Goal: Task Accomplishment & Management: Manage account settings

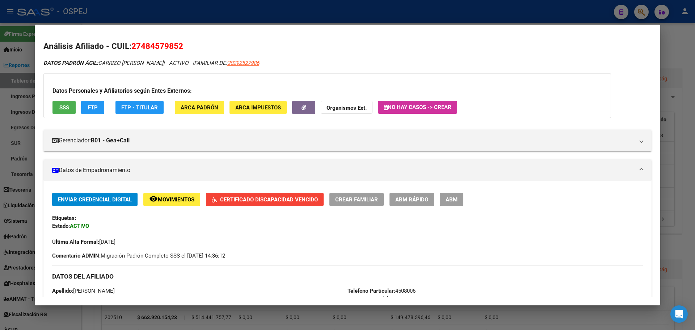
drag, startPoint x: 516, startPoint y: 11, endPoint x: 635, endPoint y: 16, distance: 118.9
click at [520, 11] on div at bounding box center [347, 165] width 695 height 330
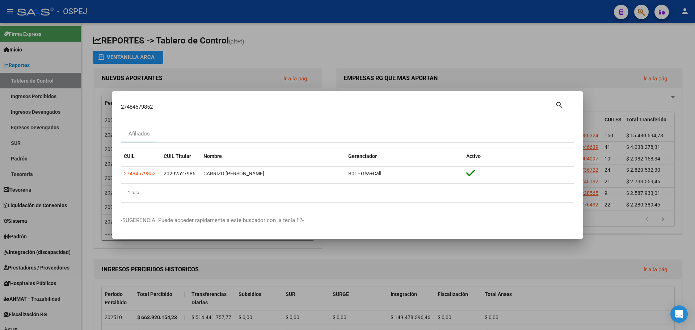
click at [186, 109] on input "27484579852" at bounding box center [338, 107] width 435 height 7
click at [186, 108] on input "27484579852" at bounding box center [338, 107] width 435 height 7
paste input "301114341"
type input "27301114341"
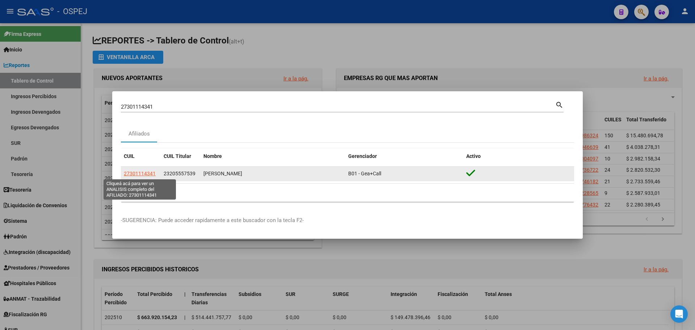
click at [146, 175] on span "27301114341" at bounding box center [140, 174] width 32 height 6
type textarea "27301114341"
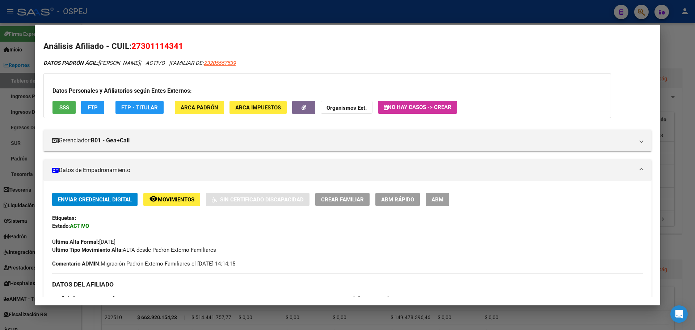
click at [434, 197] on span "ABM" at bounding box center [438, 199] width 12 height 7
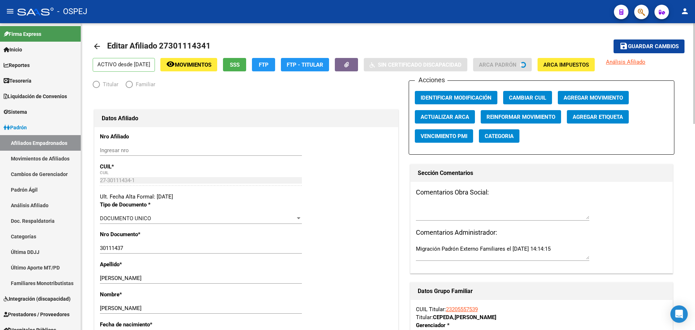
radio input "true"
type input "30-71248046-3"
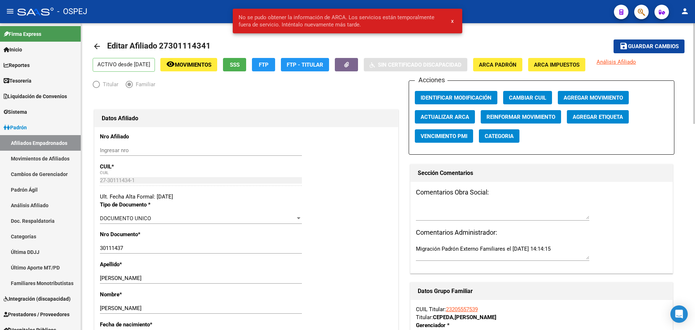
click at [454, 118] on span "Actualizar ARCA" at bounding box center [445, 117] width 49 height 7
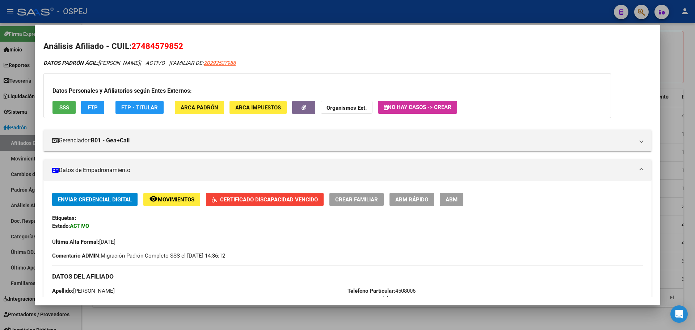
click at [283, 10] on div at bounding box center [347, 165] width 695 height 330
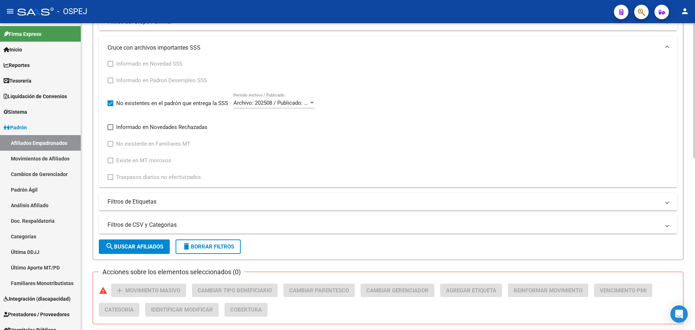
scroll to position [326, 0]
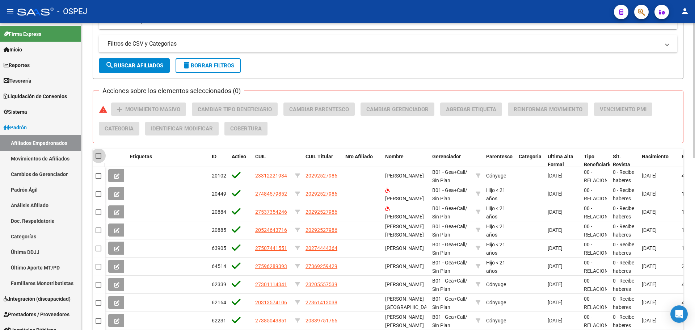
drag, startPoint x: 98, startPoint y: 156, endPoint x: 123, endPoint y: 154, distance: 25.1
click at [100, 155] on span at bounding box center [99, 156] width 6 height 6
click at [99, 159] on input "checkbox" at bounding box center [98, 159] width 0 height 0
checkbox input "true"
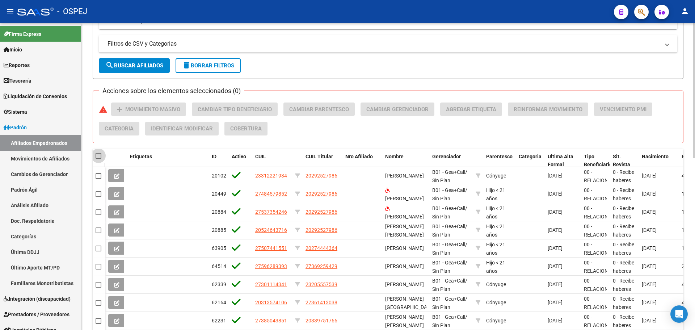
checkbox input "true"
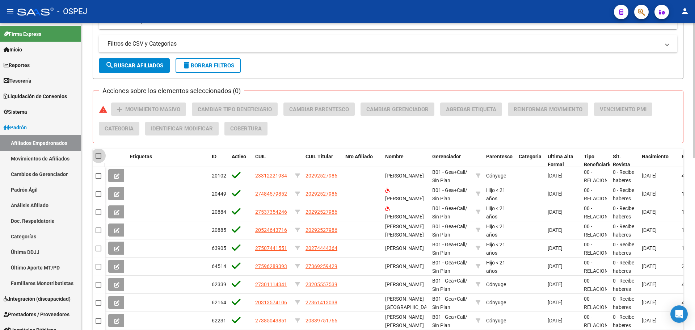
checkbox input "true"
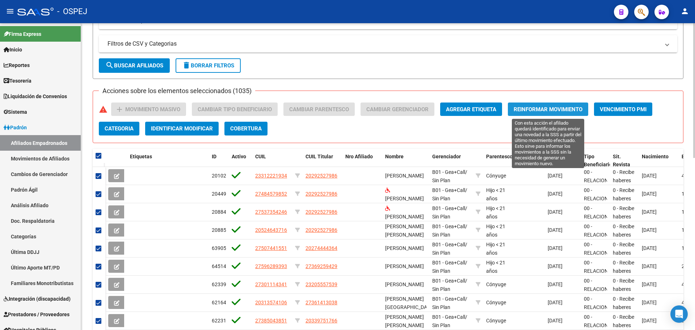
click at [548, 110] on span "Reinformar Movimiento" at bounding box center [548, 109] width 69 height 7
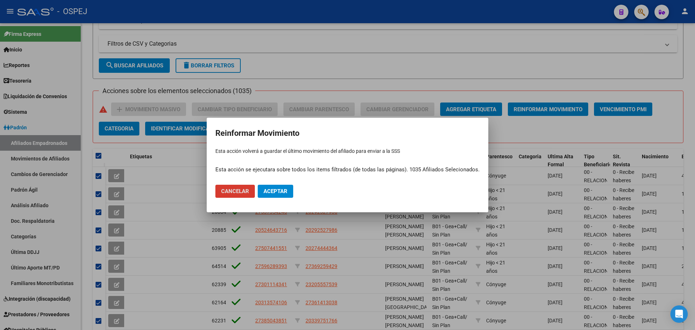
click at [283, 190] on span "Aceptar" at bounding box center [276, 191] width 24 height 7
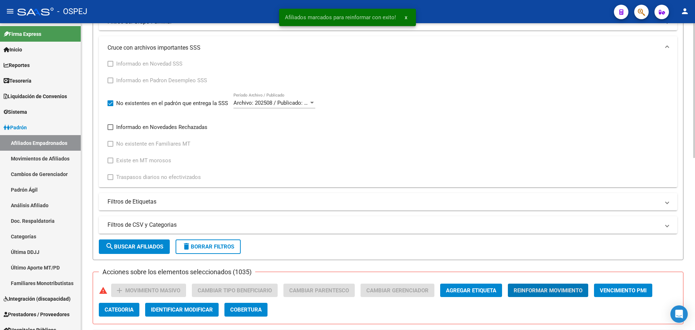
scroll to position [109, 0]
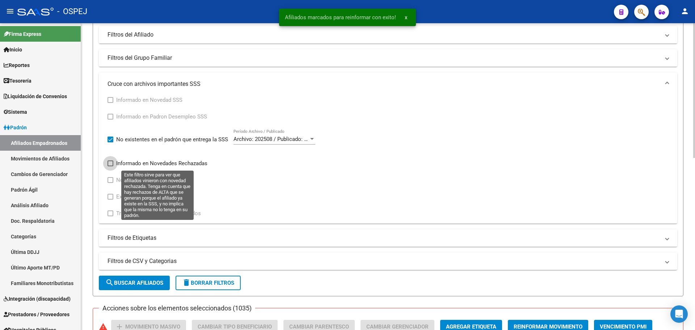
click at [140, 165] on span "Informado en Novedades Rechazadas" at bounding box center [161, 163] width 91 height 9
click at [110, 166] on input "Informado en Novedades Rechazadas" at bounding box center [110, 166] width 0 height 0
checkbox input "true"
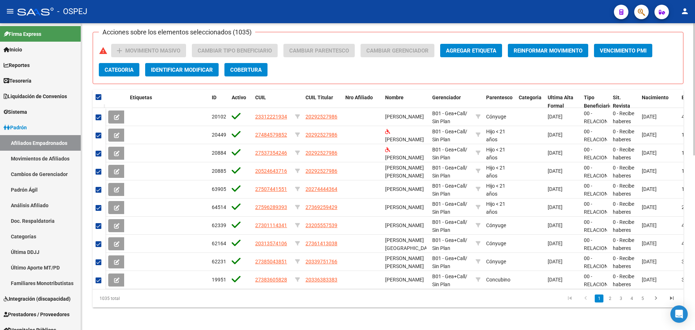
scroll to position [326, 0]
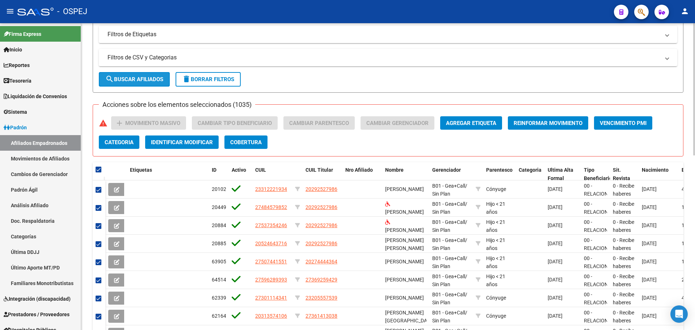
click at [147, 79] on span "search Buscar Afiliados" at bounding box center [134, 79] width 58 height 7
checkbox input "false"
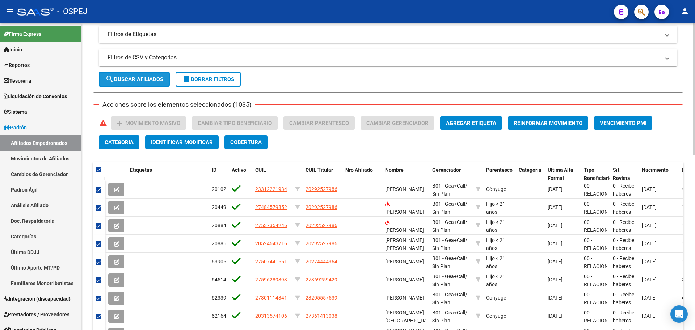
checkbox input "false"
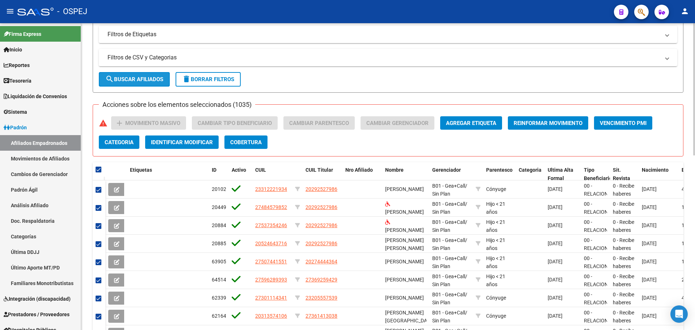
checkbox input "false"
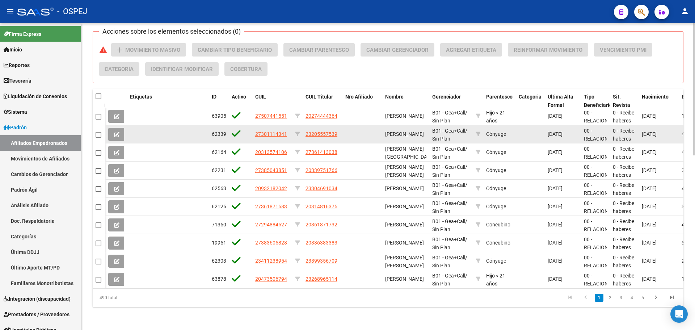
scroll to position [405, 0]
click at [280, 131] on span "27301114341" at bounding box center [271, 134] width 32 height 6
type textarea "27301114341"
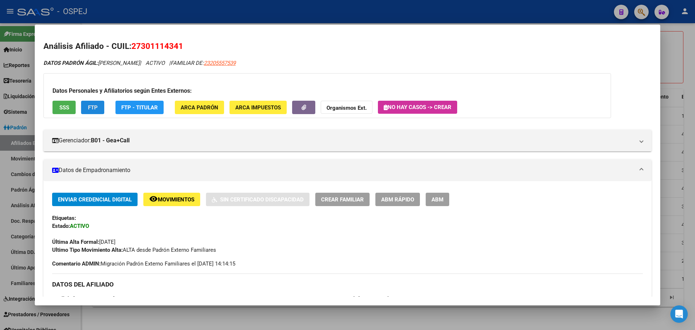
click at [94, 106] on span "FTP" at bounding box center [93, 107] width 10 height 7
